Goal: Find specific fact

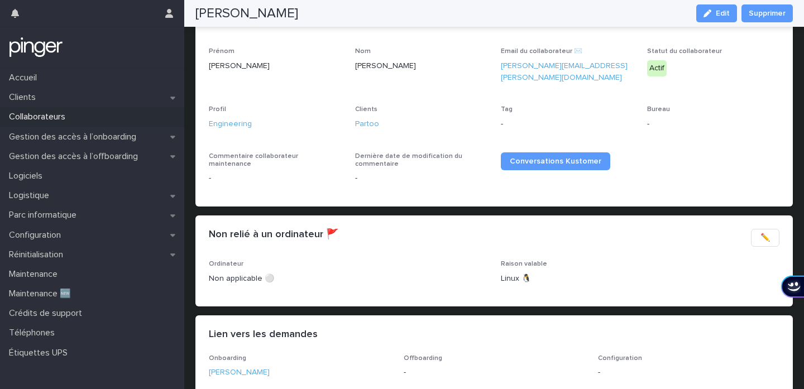
scroll to position [153, 0]
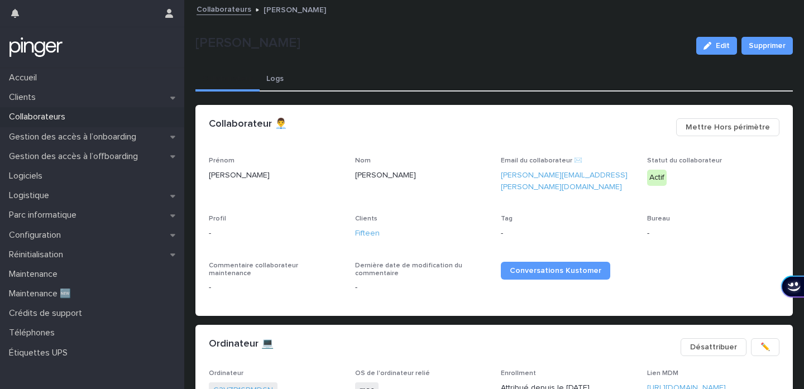
scroll to position [27, 0]
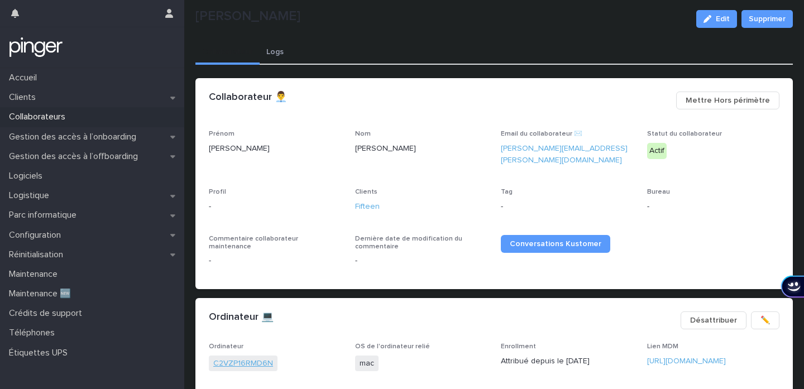
click at [252, 360] on link "C2VZP16RMD6N" at bounding box center [243, 364] width 60 height 12
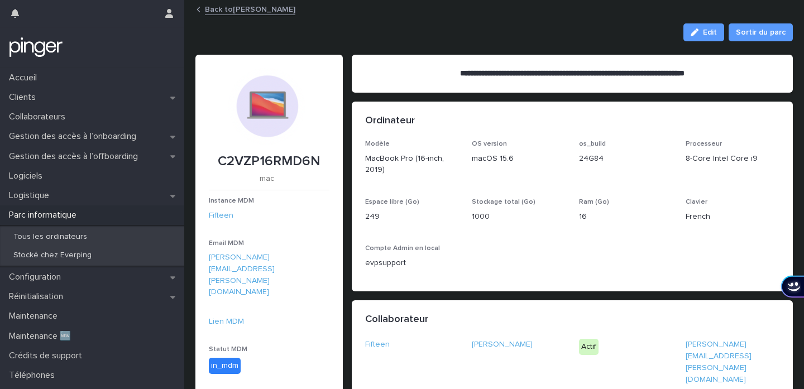
click at [272, 159] on p "C2VZP16RMD6N" at bounding box center [269, 162] width 121 height 16
copy p "C2VZP16RMD6N"
